Goal: Information Seeking & Learning: Learn about a topic

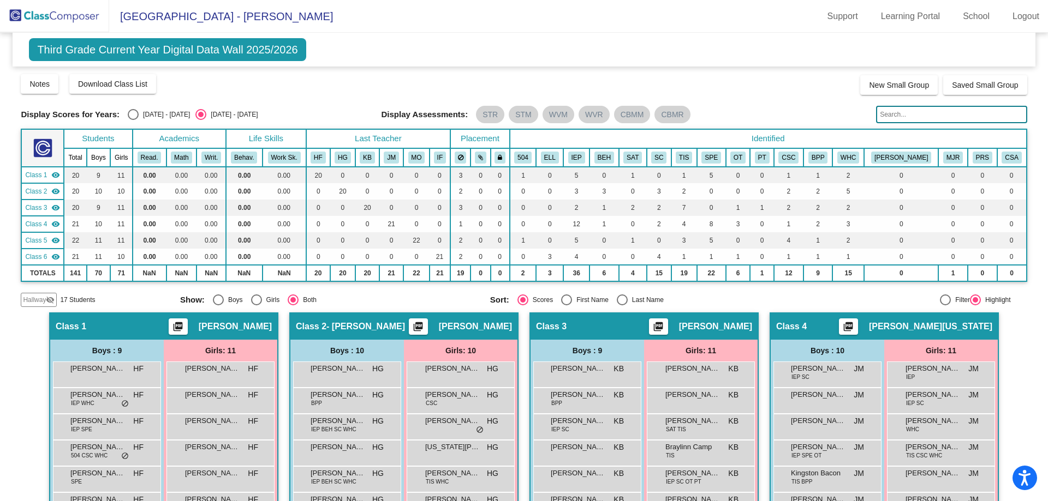
scroll to position [164, 0]
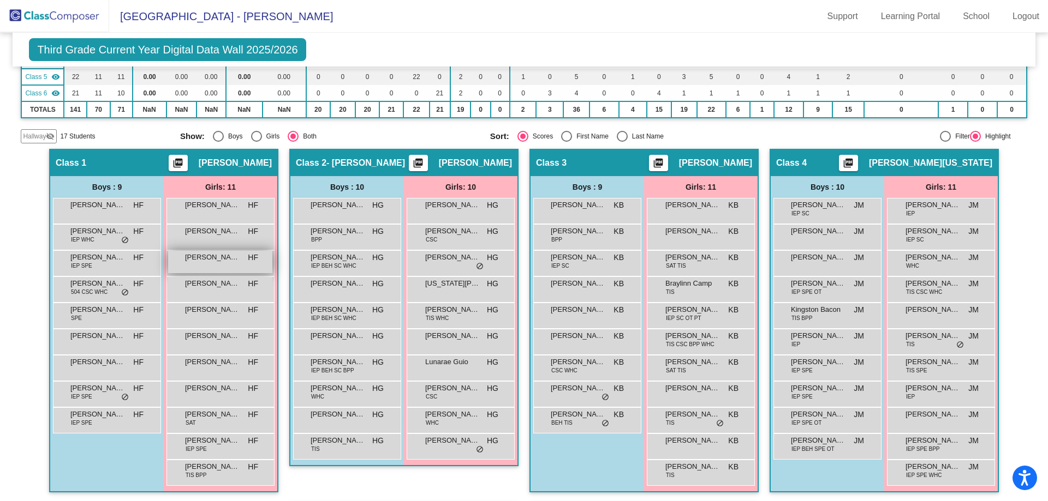
click at [225, 272] on div "[PERSON_NAME] HF lock do_not_disturb_alt" at bounding box center [220, 262] width 104 height 22
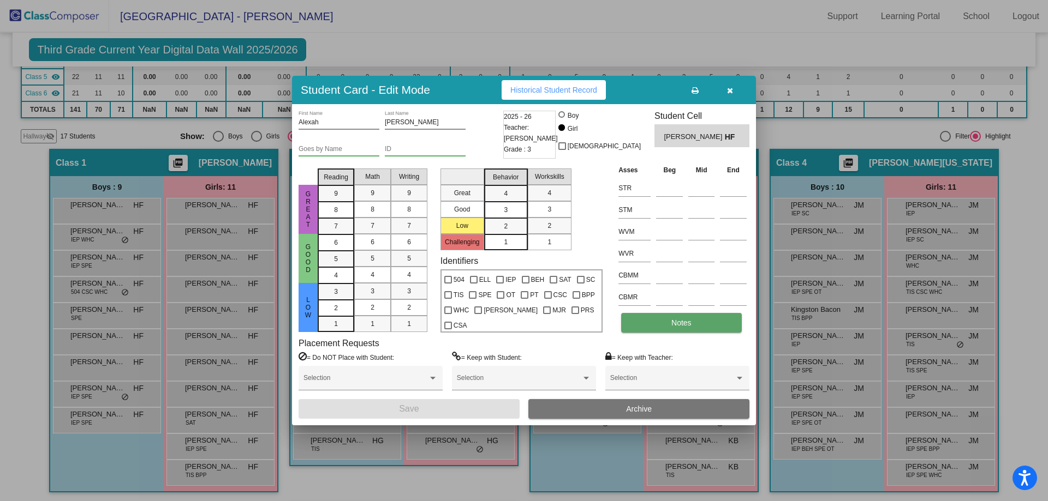
click at [684, 316] on button "Notes" at bounding box center [681, 323] width 120 height 20
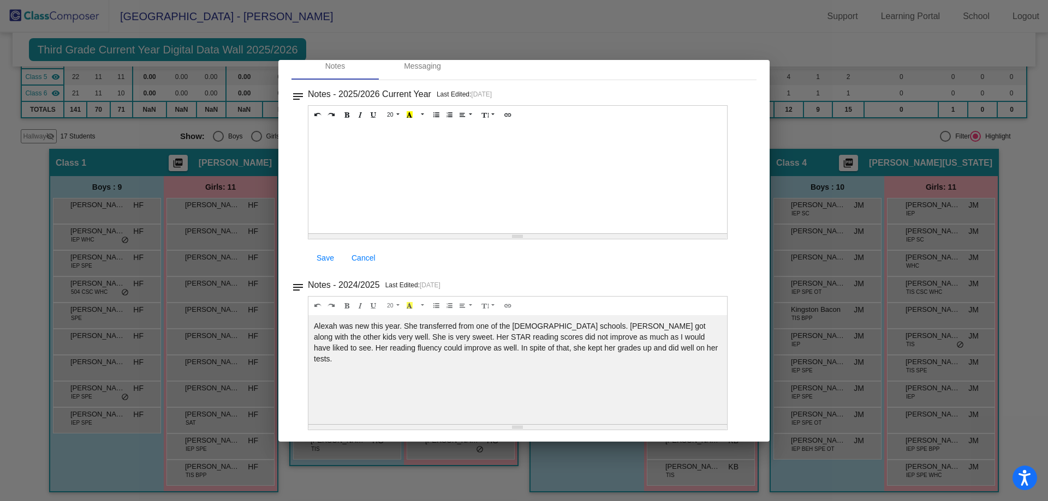
scroll to position [0, 0]
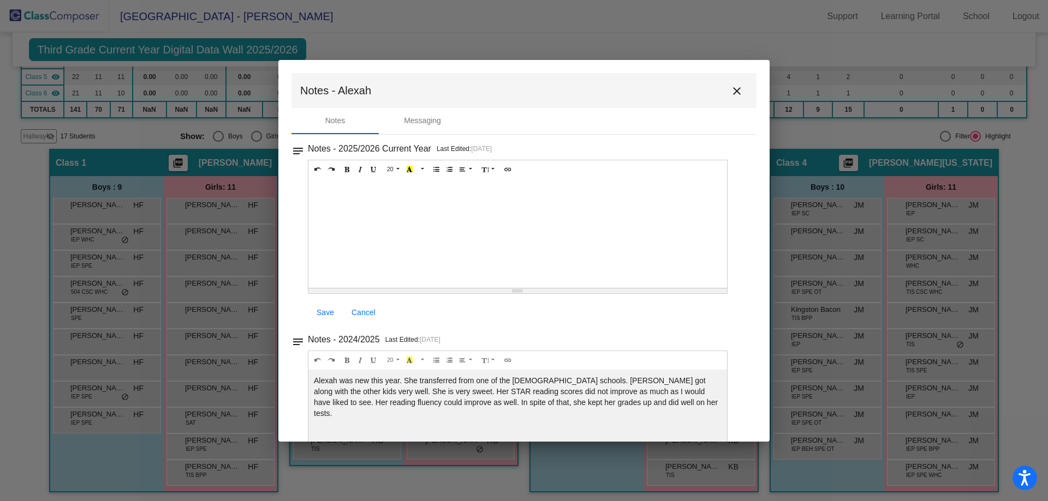
click at [733, 93] on mat-icon "close" at bounding box center [736, 91] width 13 height 13
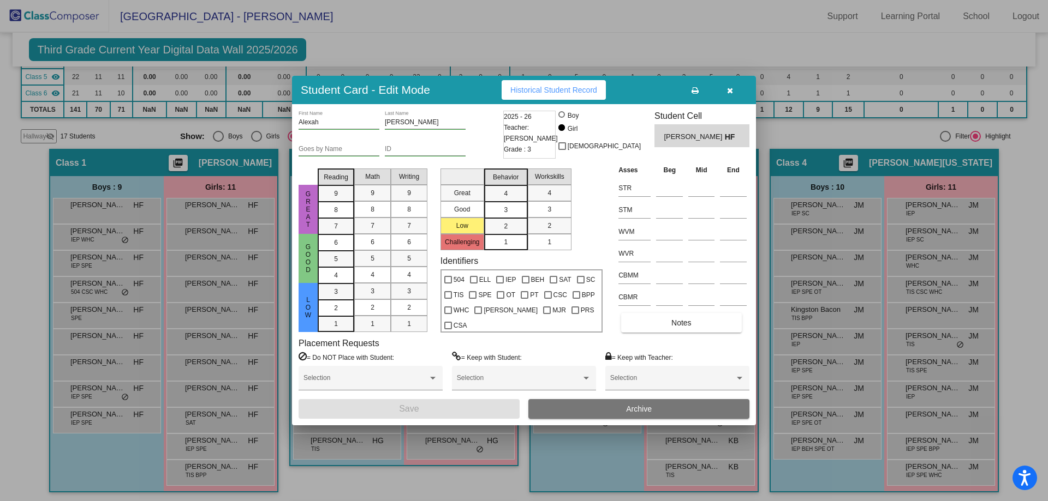
click at [732, 89] on icon "button" at bounding box center [730, 91] width 6 height 8
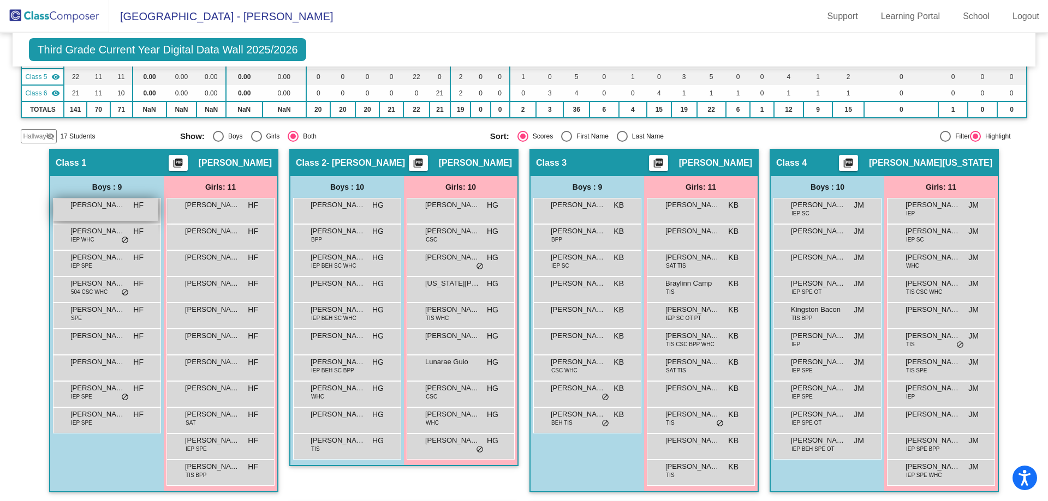
click at [100, 209] on span "[PERSON_NAME]" at bounding box center [97, 205] width 55 height 11
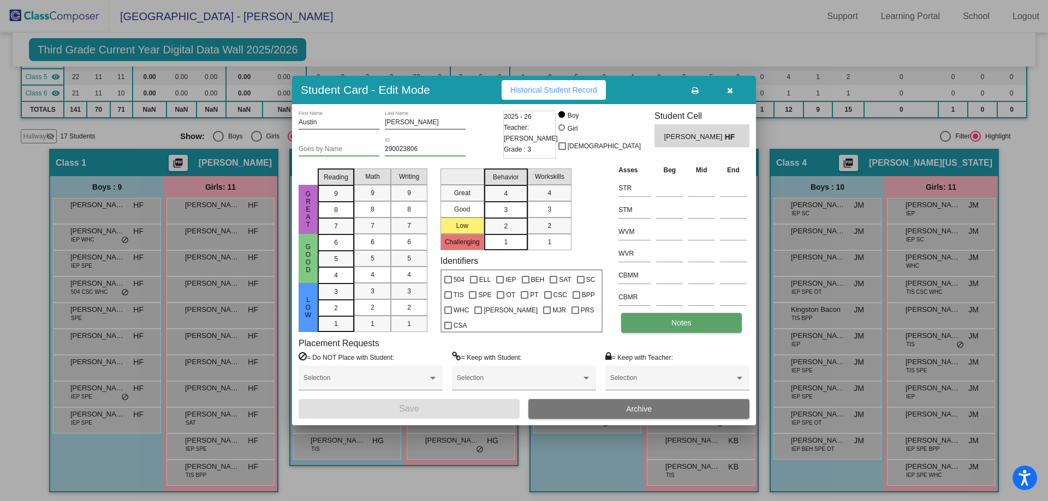
click at [654, 327] on button "Notes" at bounding box center [681, 323] width 120 height 20
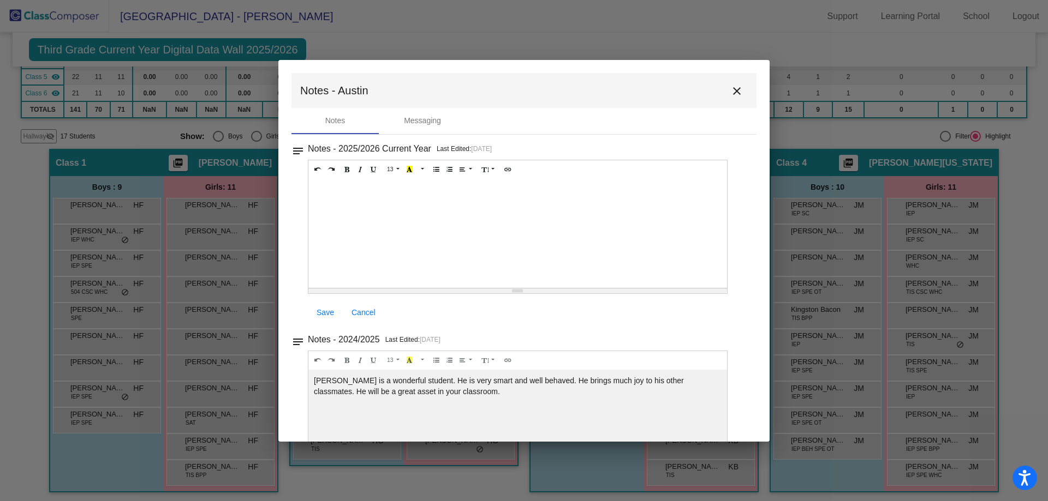
click at [730, 90] on mat-icon "close" at bounding box center [736, 91] width 13 height 13
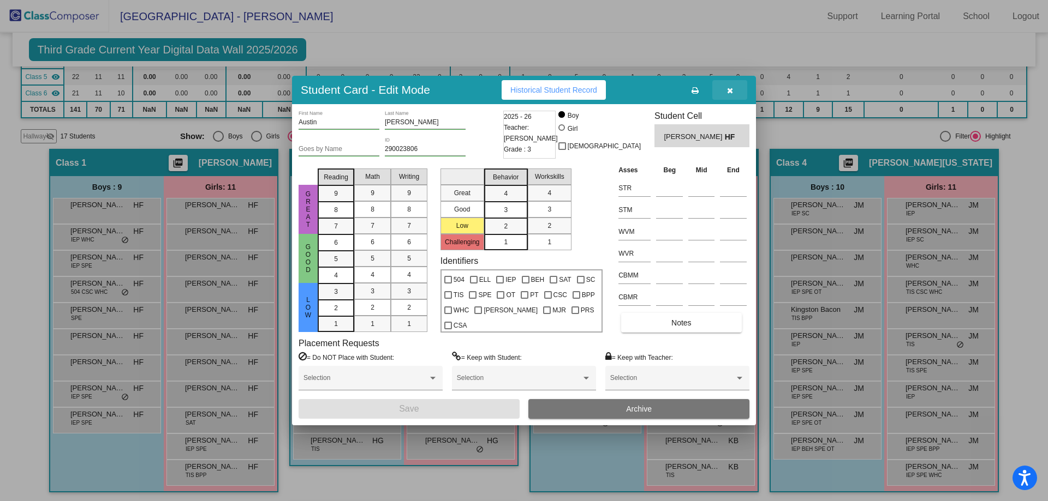
click at [734, 88] on button "button" at bounding box center [729, 90] width 35 height 20
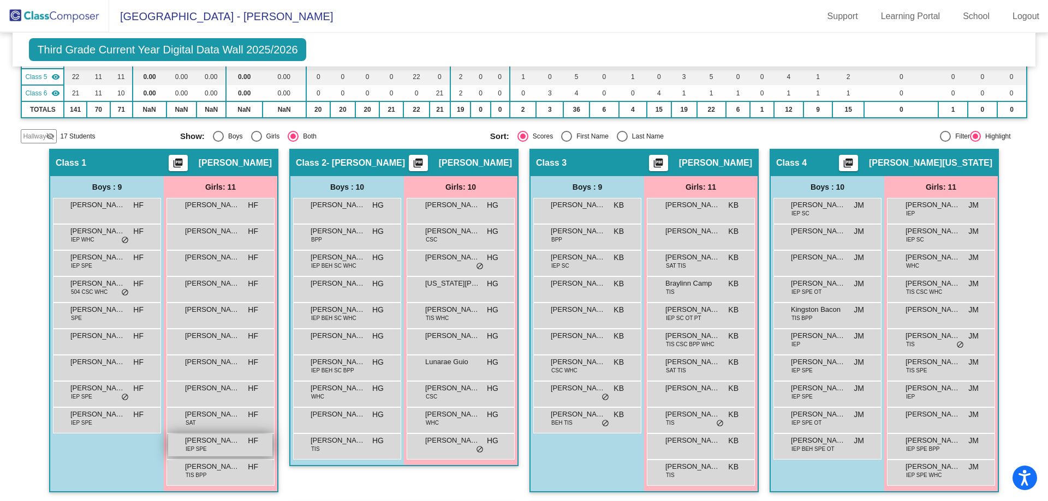
click at [205, 445] on span "[PERSON_NAME]" at bounding box center [212, 440] width 55 height 11
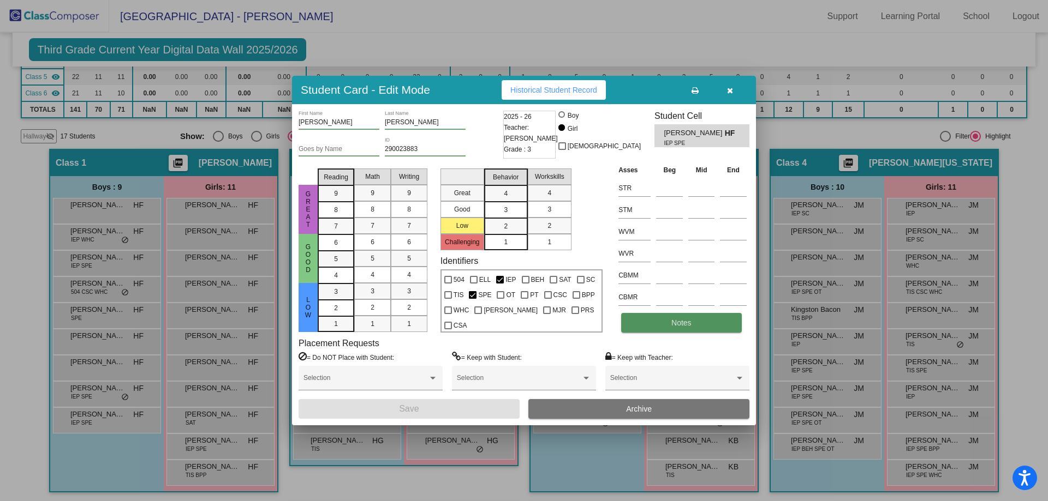
click at [674, 326] on span "Notes" at bounding box center [681, 323] width 20 height 9
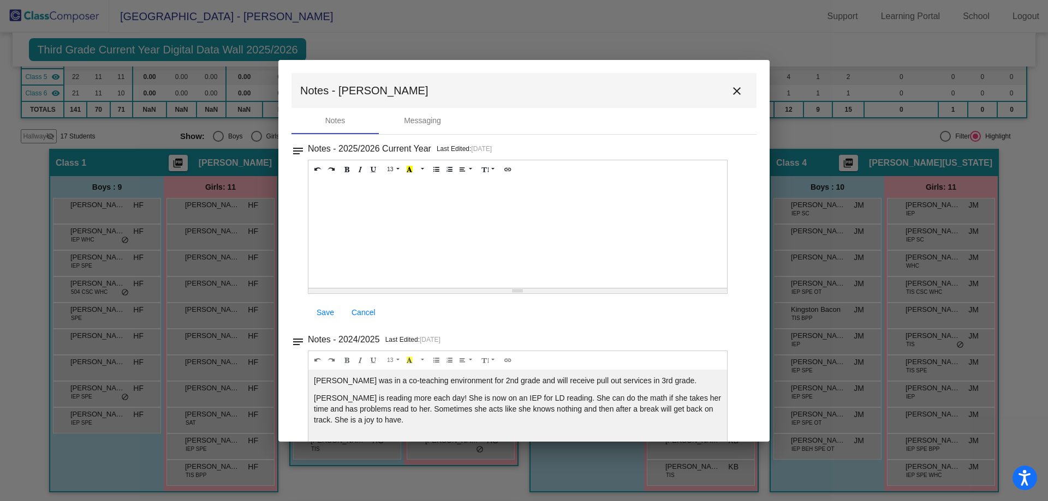
click at [731, 94] on mat-icon "close" at bounding box center [736, 91] width 13 height 13
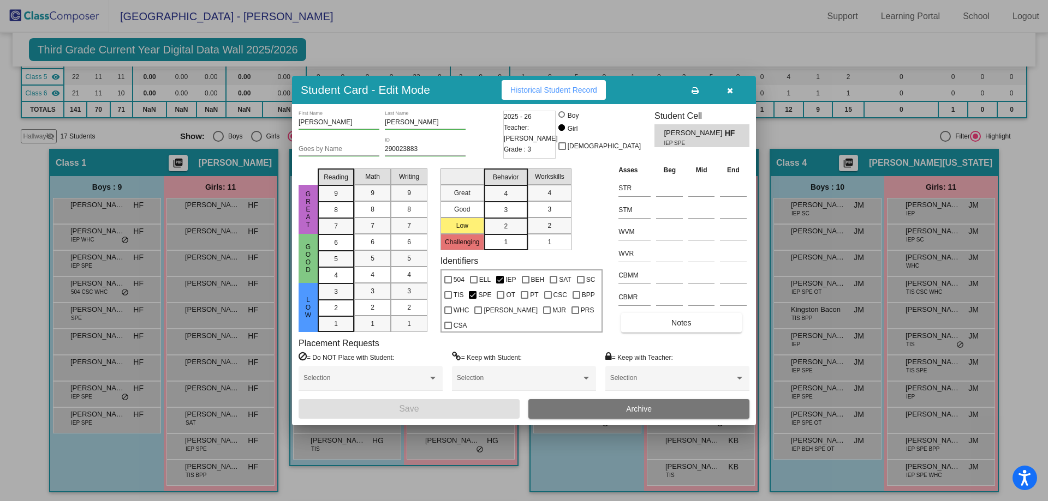
click at [728, 90] on icon "button" at bounding box center [730, 91] width 6 height 8
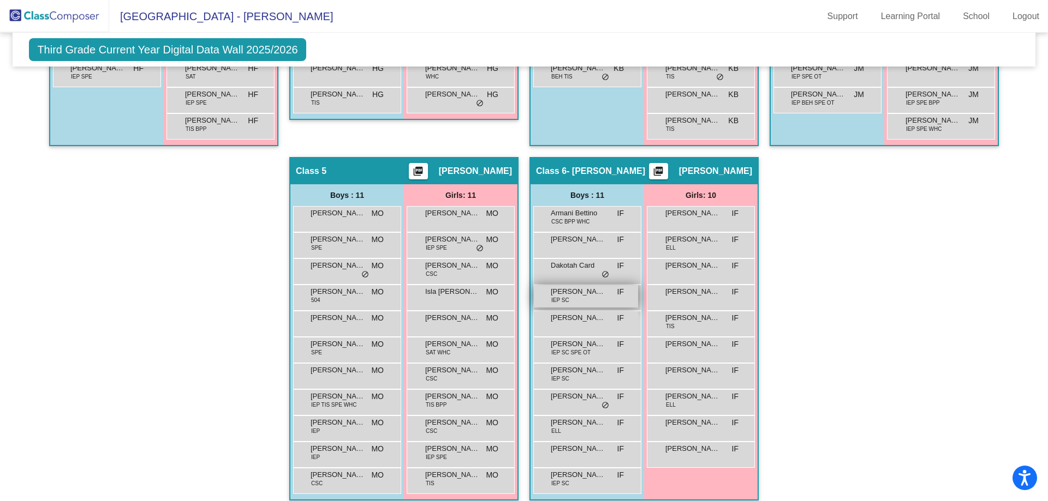
scroll to position [521, 0]
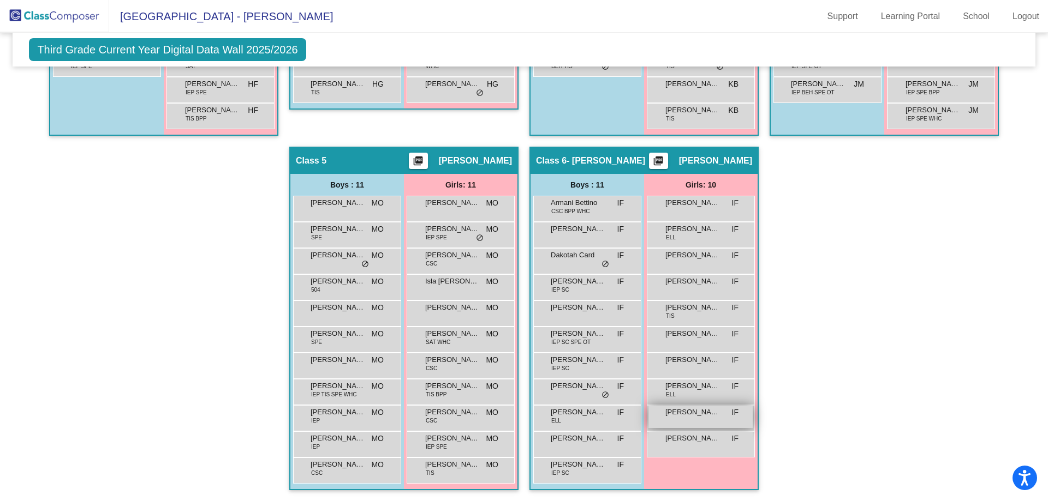
click at [722, 417] on div "[PERSON_NAME] IF lock do_not_disturb_alt" at bounding box center [700, 417] width 104 height 22
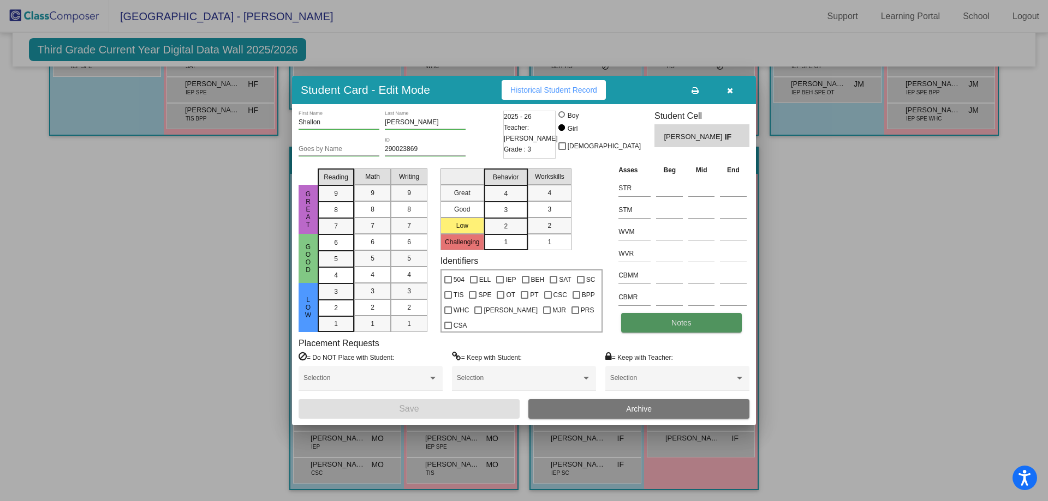
click at [653, 330] on button "Notes" at bounding box center [681, 323] width 120 height 20
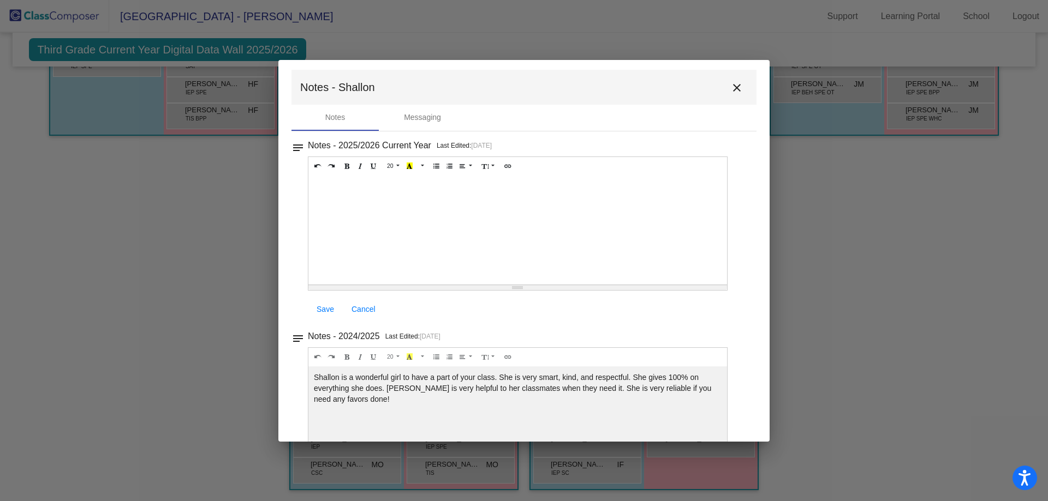
scroll to position [0, 0]
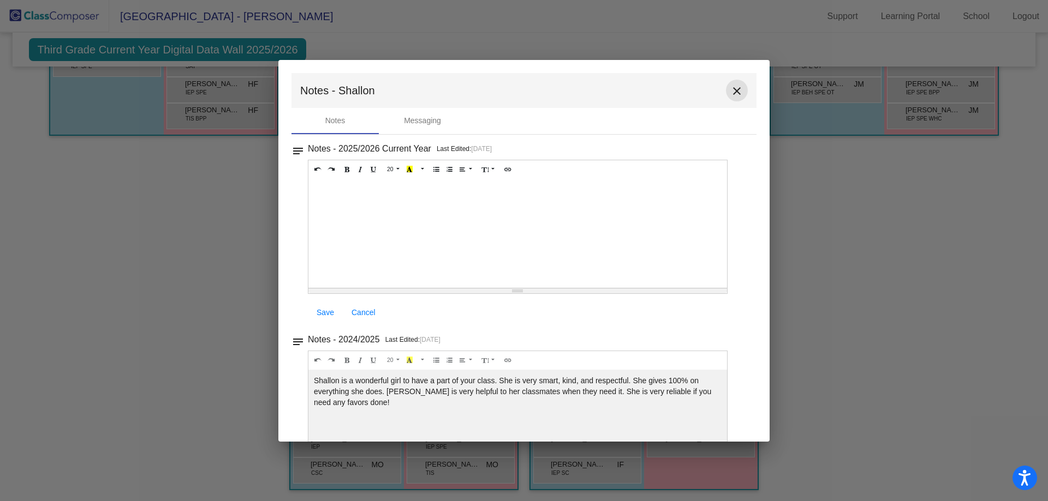
click at [736, 94] on mat-icon "close" at bounding box center [736, 91] width 13 height 13
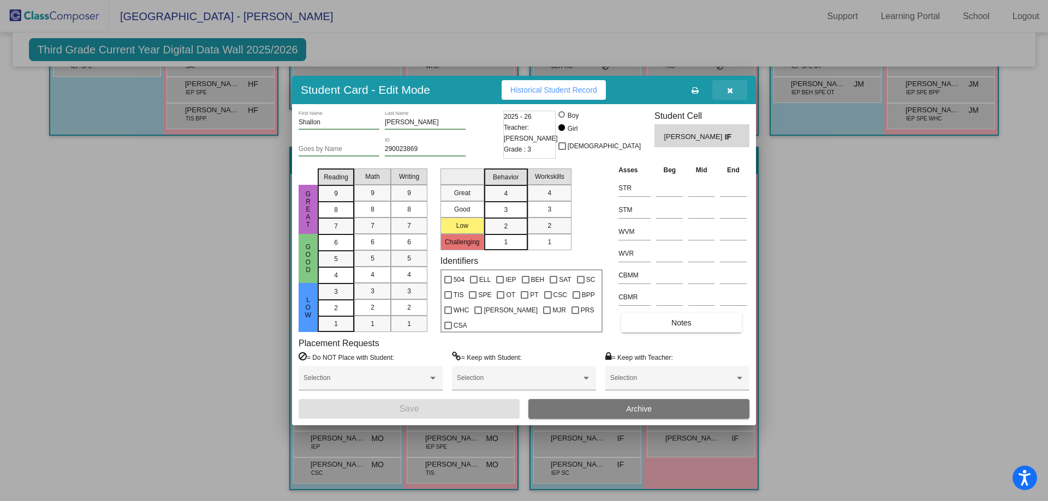
click at [731, 87] on icon "button" at bounding box center [730, 91] width 6 height 8
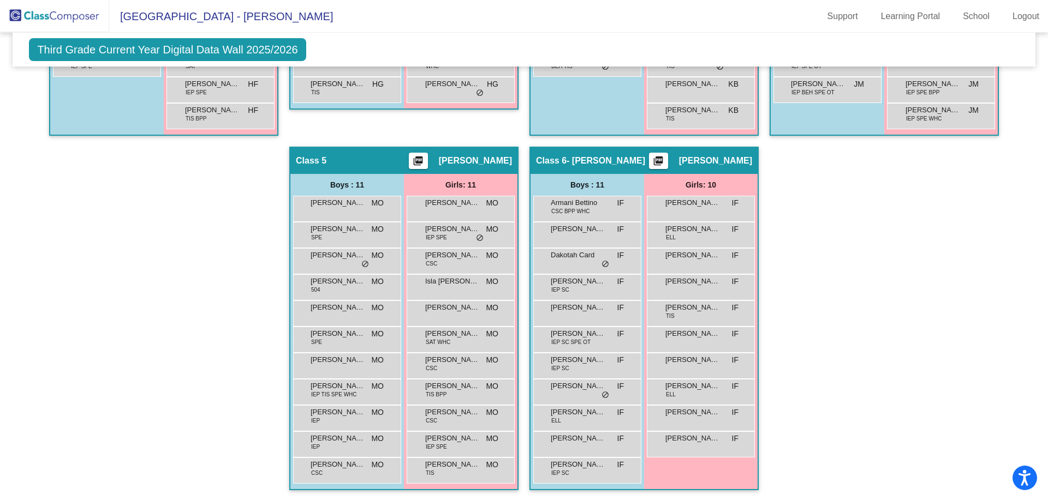
click at [282, 315] on div "Hallway - Hallway Class picture_as_pdf Add Student First Name Last Name Student…" at bounding box center [524, 146] width 1006 height 709
click at [270, 318] on div "Hallway - Hallway Class picture_as_pdf Add Student First Name Last Name Student…" at bounding box center [524, 146] width 1006 height 709
